Goal: Task Accomplishment & Management: Use online tool/utility

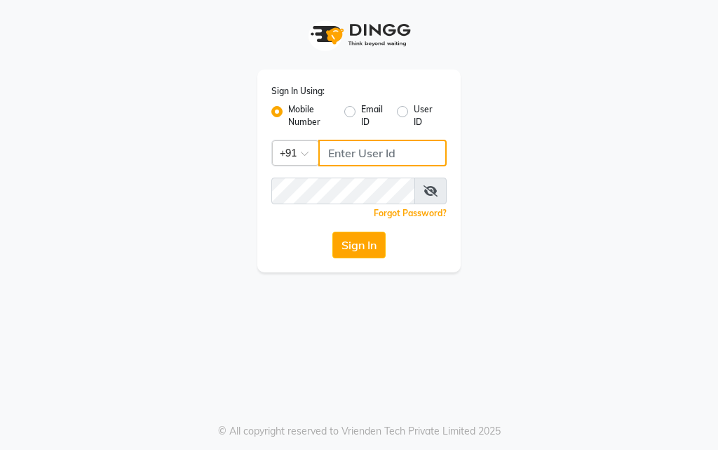
click at [417, 157] on input "Username" at bounding box center [382, 153] width 128 height 27
type input "9819046267"
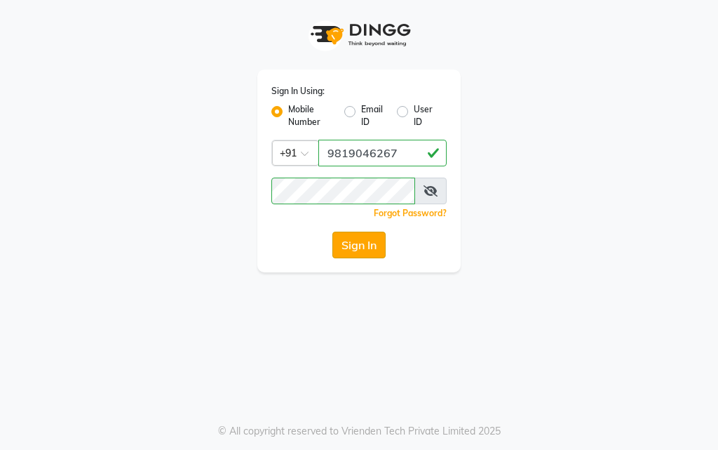
click at [347, 249] on button "Sign In" at bounding box center [358, 244] width 53 height 27
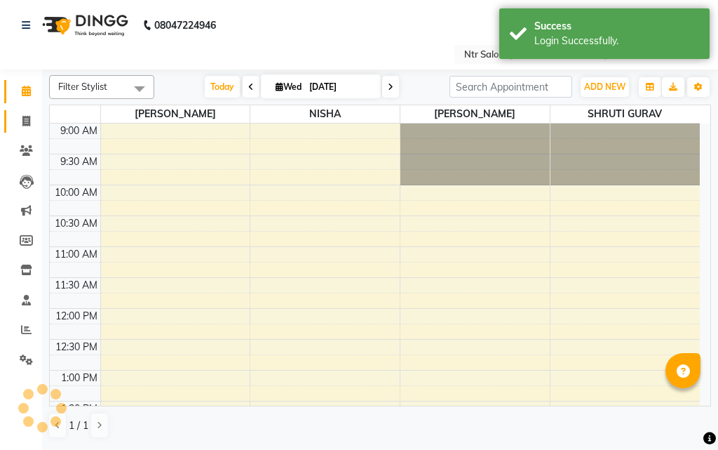
select select "en"
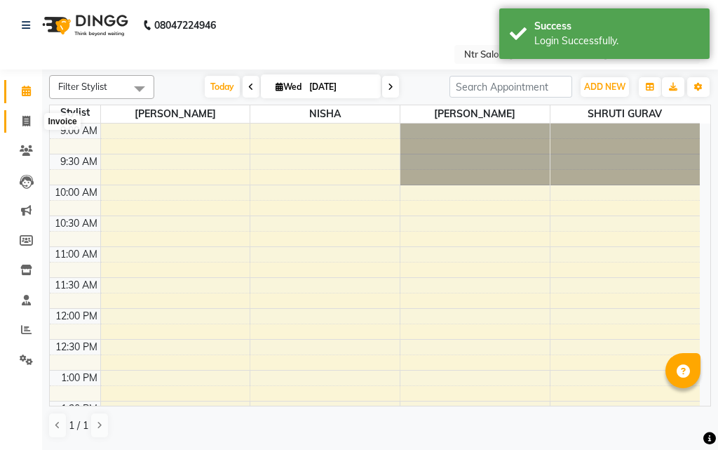
click at [25, 119] on icon at bounding box center [26, 121] width 8 height 11
select select "service"
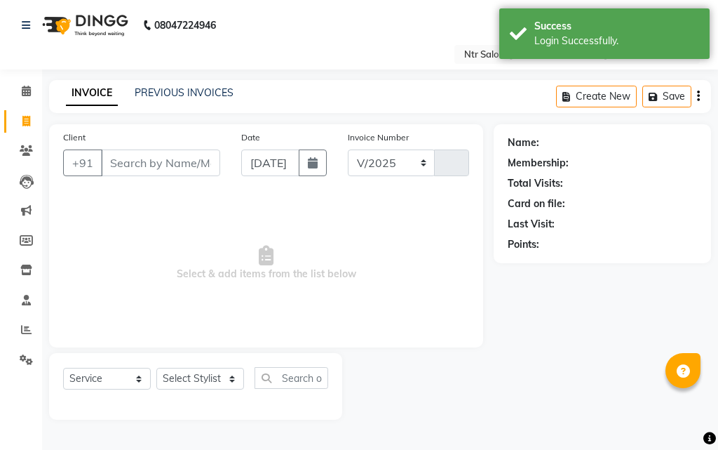
select select "5173"
type input "0472"
click at [199, 163] on input "Client" at bounding box center [160, 162] width 119 height 27
type input "k"
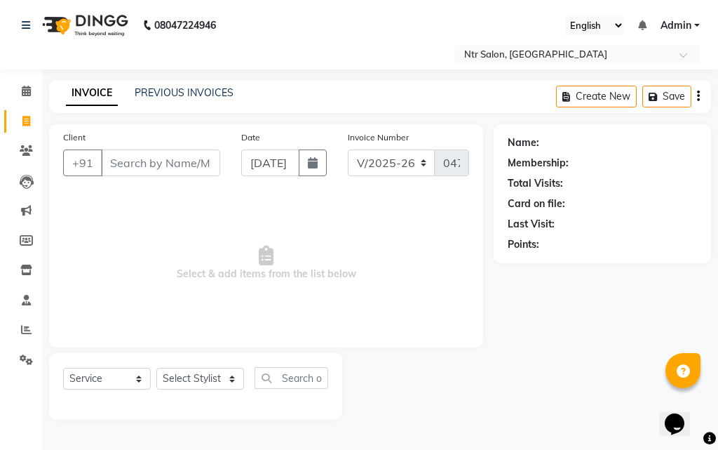
click at [123, 163] on input "Client" at bounding box center [160, 162] width 119 height 27
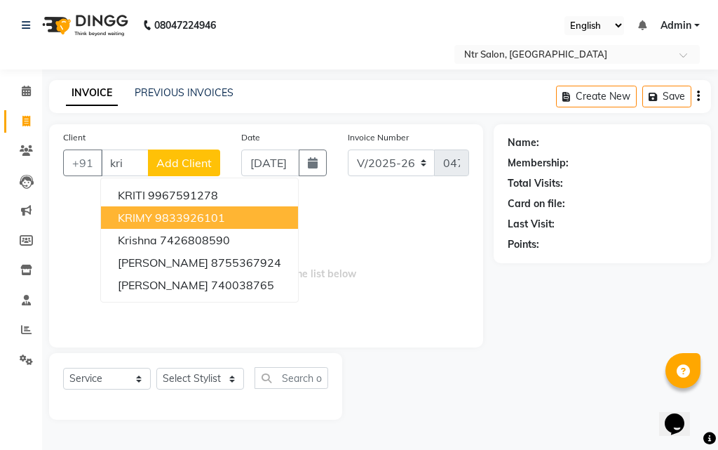
click at [147, 221] on span "KRIMY" at bounding box center [135, 217] width 34 height 14
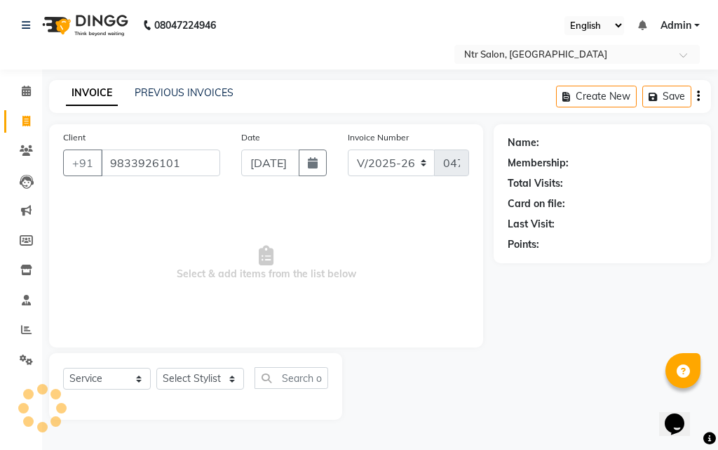
type input "9833926101"
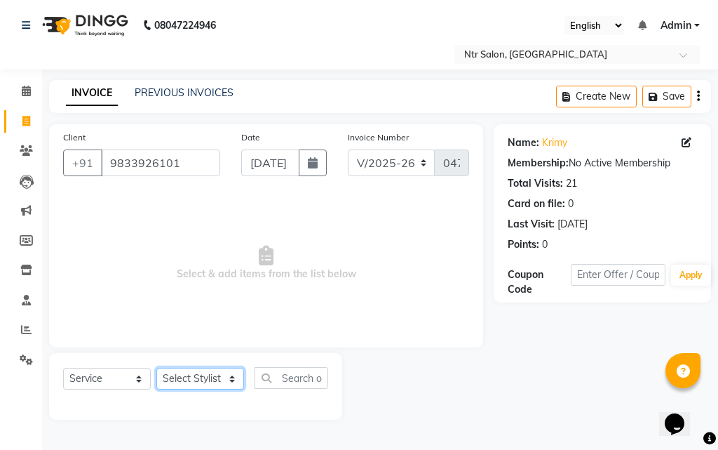
click at [201, 375] on select "Select Stylist [PERSON_NAME] NISHA [PERSON_NAME] SHRUTI GURAV" at bounding box center [200, 379] width 88 height 22
select select "41229"
click at [156, 368] on select "Select Stylist [PERSON_NAME] NISHA [PERSON_NAME] SHRUTI GURAV" at bounding box center [200, 379] width 88 height 22
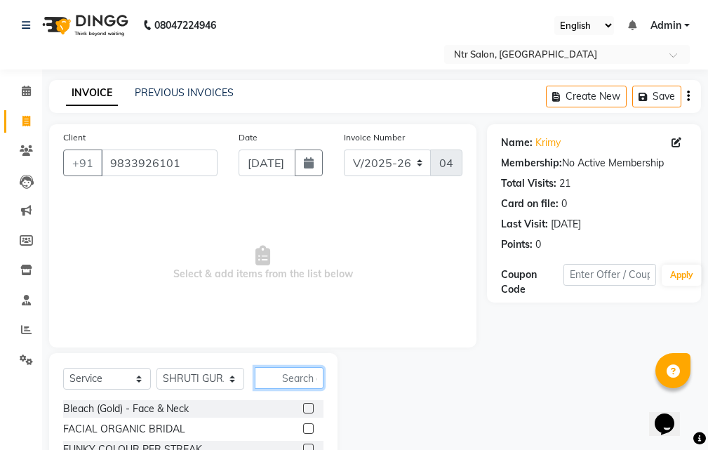
click at [296, 372] on input "text" at bounding box center [289, 378] width 69 height 22
type input "thr"
click at [303, 429] on label at bounding box center [308, 428] width 11 height 11
click at [303, 429] on input "checkbox" at bounding box center [307, 428] width 9 height 9
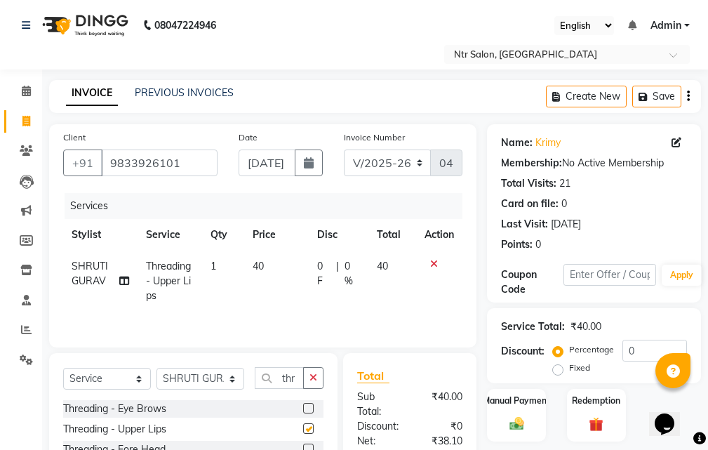
checkbox input "false"
click at [647, 350] on input "0" at bounding box center [654, 350] width 65 height 22
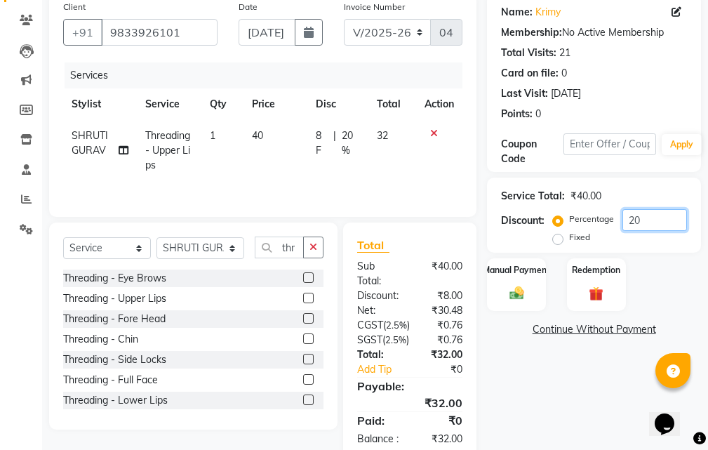
scroll to position [140, 0]
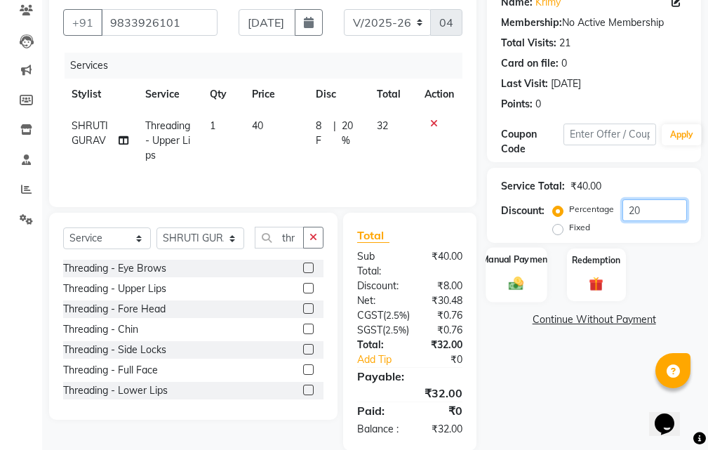
type input "20"
click at [513, 285] on img at bounding box center [516, 283] width 24 height 17
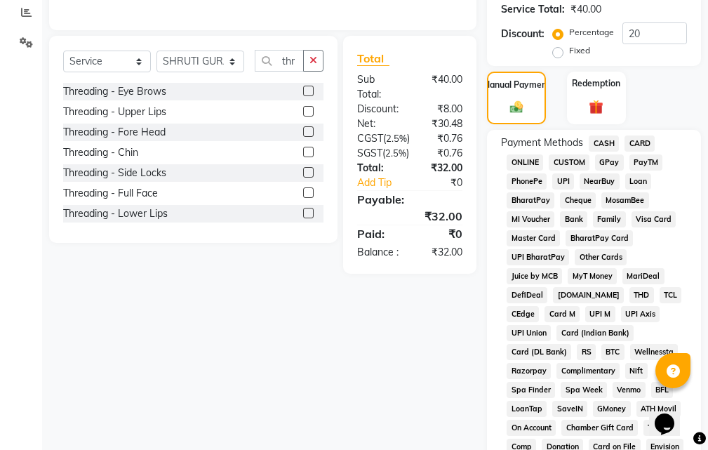
scroll to position [210, 0]
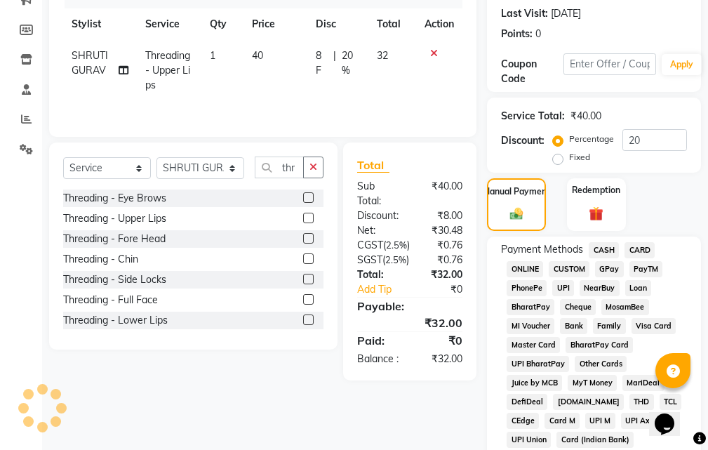
click at [605, 270] on span "GPay" at bounding box center [609, 269] width 29 height 16
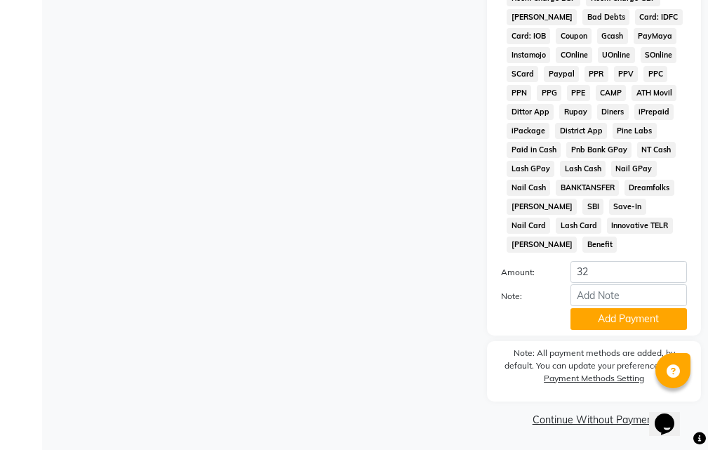
scroll to position [880, 0]
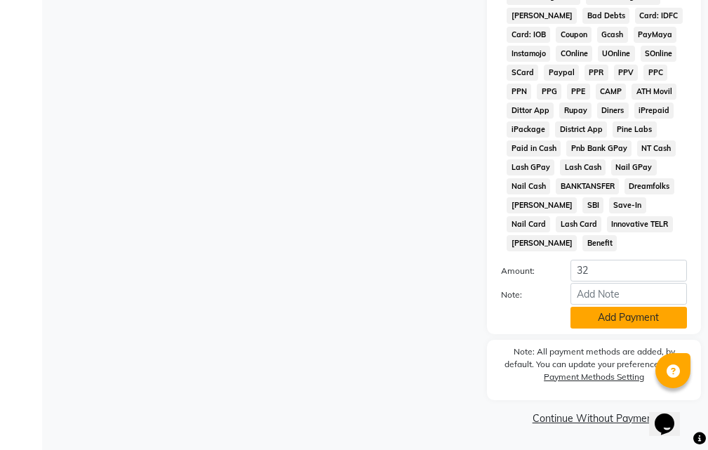
click at [650, 321] on button "Add Payment" at bounding box center [628, 318] width 116 height 22
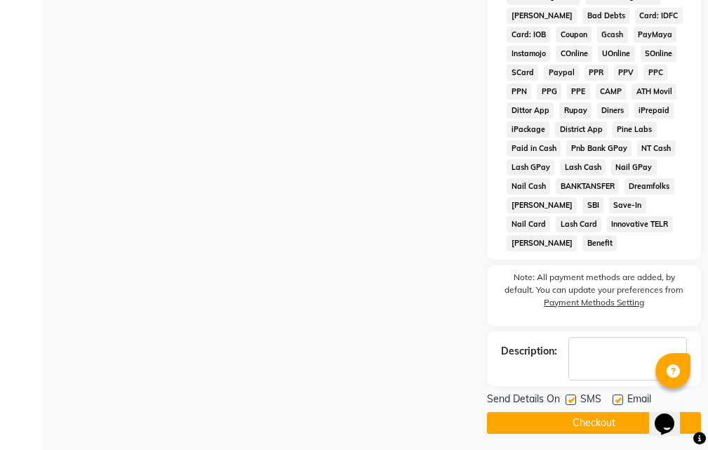
click at [598, 422] on button "Checkout" at bounding box center [594, 423] width 214 height 22
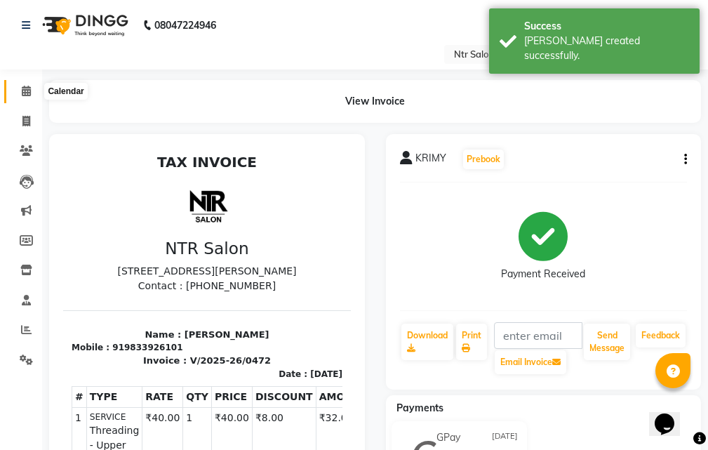
click at [28, 94] on icon at bounding box center [26, 91] width 9 height 11
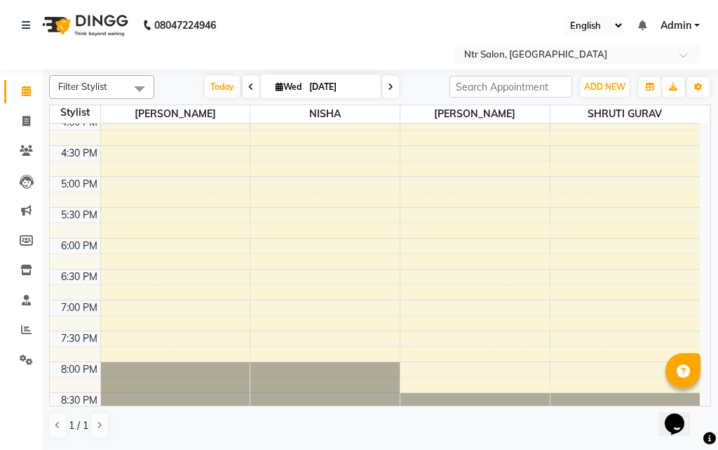
scroll to position [458, 0]
